Goal: Transaction & Acquisition: Purchase product/service

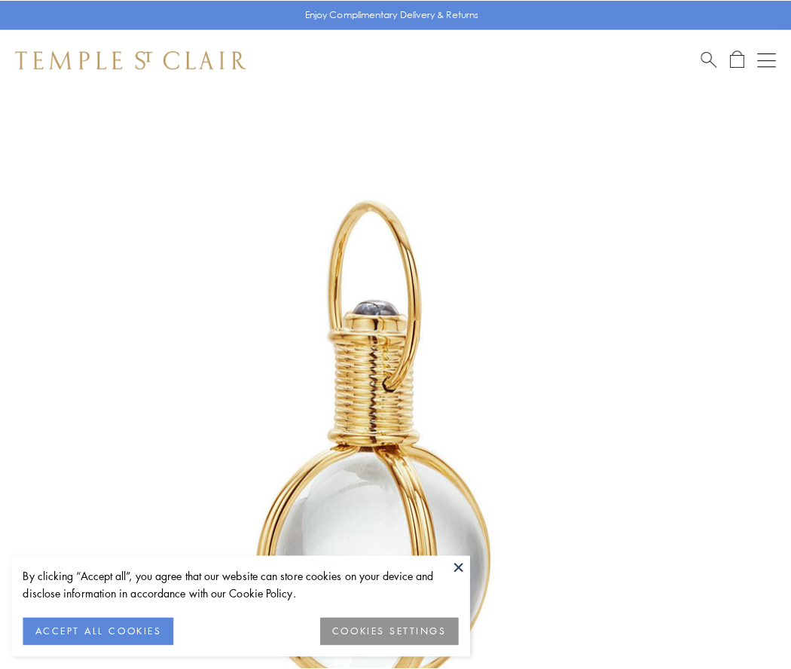
scroll to position [393, 0]
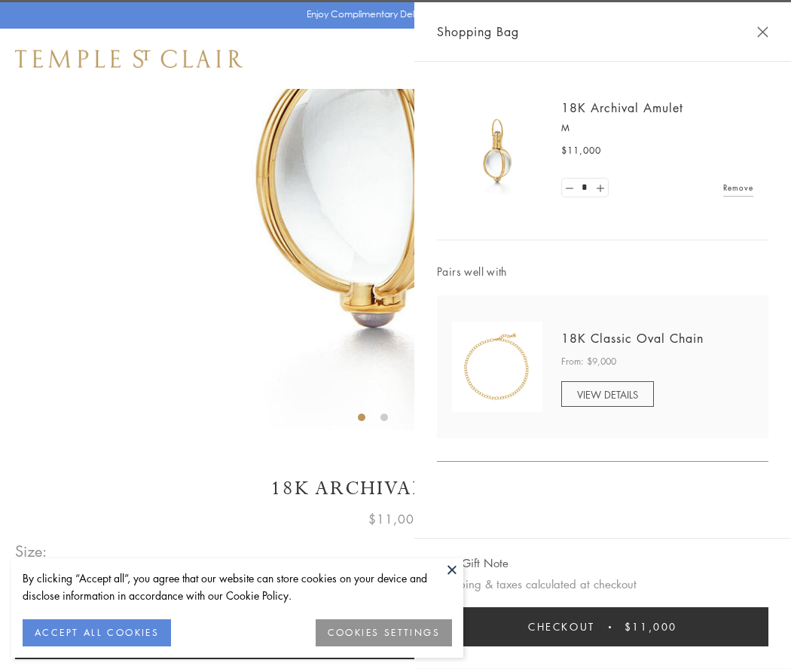
click at [603, 627] on button "Checkout $11,000" at bounding box center [602, 626] width 331 height 39
